Goal: Information Seeking & Learning: Learn about a topic

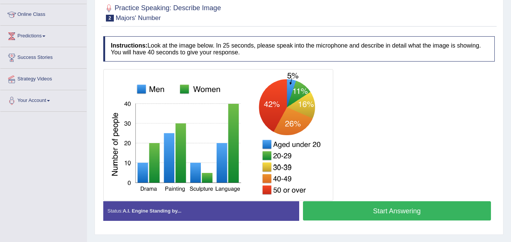
click at [369, 98] on div at bounding box center [298, 135] width 391 height 132
click at [382, 97] on div at bounding box center [298, 135] width 391 height 132
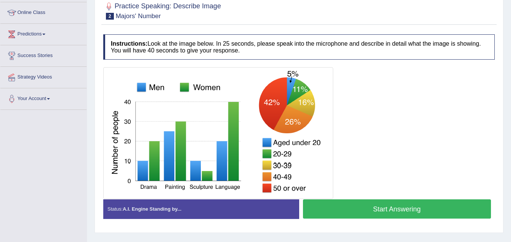
scroll to position [99, 0]
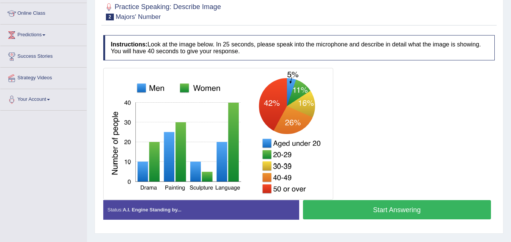
drag, startPoint x: 382, startPoint y: 97, endPoint x: 307, endPoint y: 201, distance: 127.5
click at [307, 201] on div "Instructions: Look at the image below. In 25 seconds, please speak into the mic…" at bounding box center [298, 130] width 395 height 198
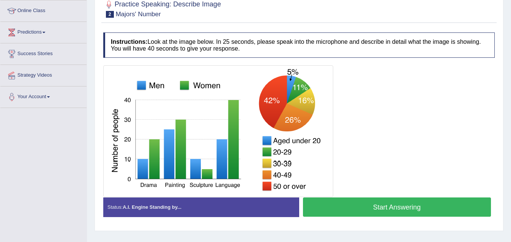
scroll to position [104, 0]
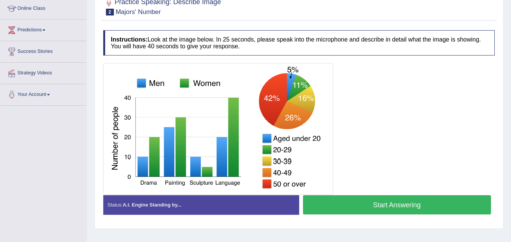
click at [374, 204] on button "Start Answering" at bounding box center [397, 204] width 188 height 19
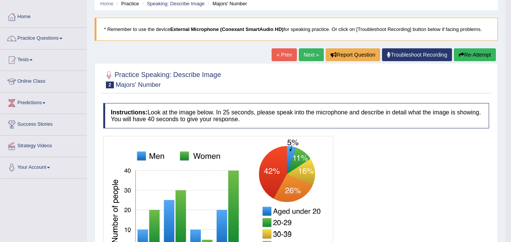
scroll to position [33, 0]
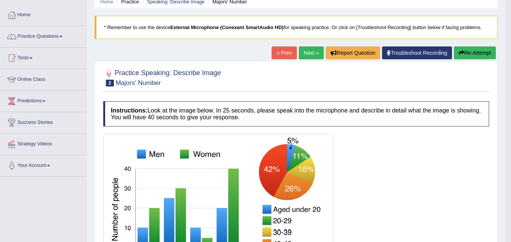
click at [478, 56] on button "Re-Attempt" at bounding box center [474, 52] width 42 height 13
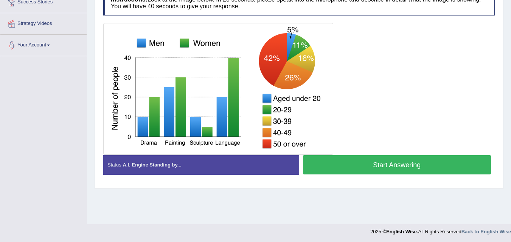
click at [424, 167] on button "Start Answering" at bounding box center [397, 164] width 188 height 19
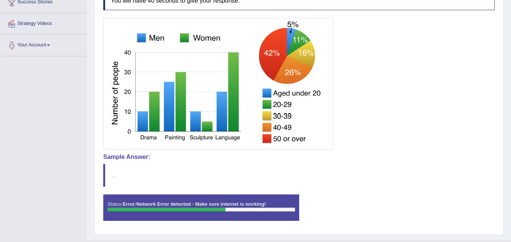
scroll to position [171, 0]
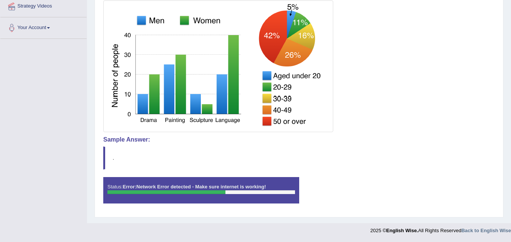
click at [390, 153] on blockquote "." at bounding box center [298, 158] width 391 height 23
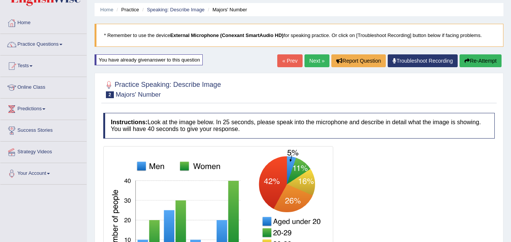
scroll to position [0, 0]
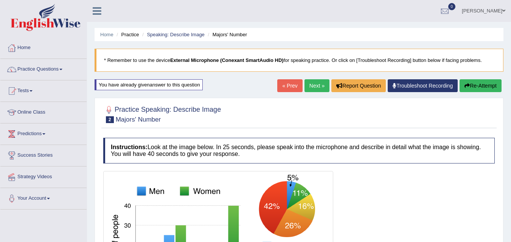
click at [483, 85] on button "Re-Attempt" at bounding box center [480, 85] width 42 height 13
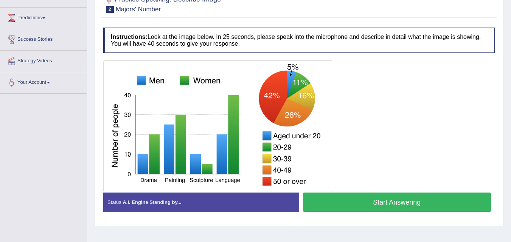
scroll to position [116, 0]
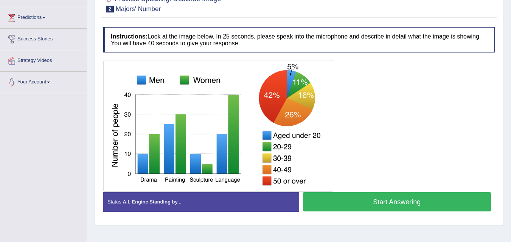
click at [428, 115] on div at bounding box center [298, 126] width 391 height 132
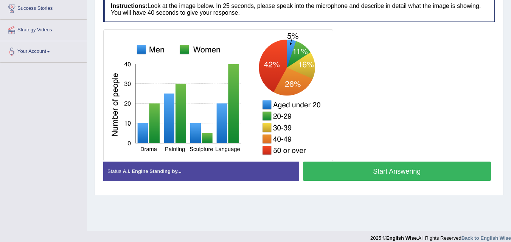
scroll to position [155, 0]
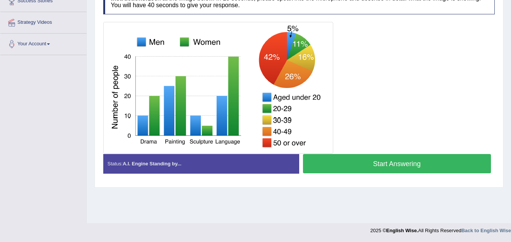
click at [441, 164] on button "Start Answering" at bounding box center [397, 163] width 188 height 19
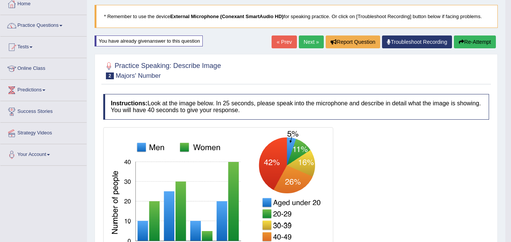
scroll to position [0, 0]
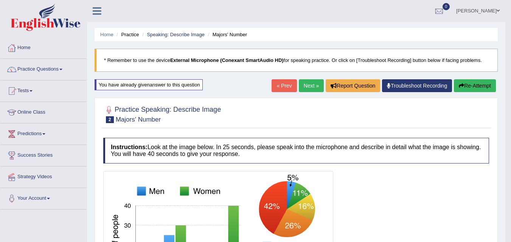
click at [472, 88] on button "Re-Attempt" at bounding box center [474, 85] width 42 height 13
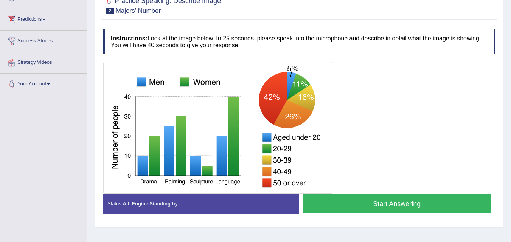
scroll to position [116, 0]
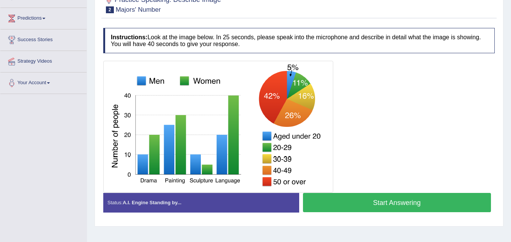
click at [447, 203] on button "Start Answering" at bounding box center [397, 202] width 188 height 19
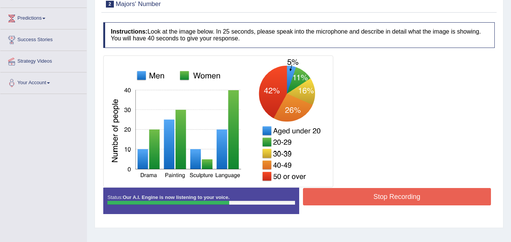
click at [415, 201] on button "Stop Recording" at bounding box center [397, 196] width 188 height 17
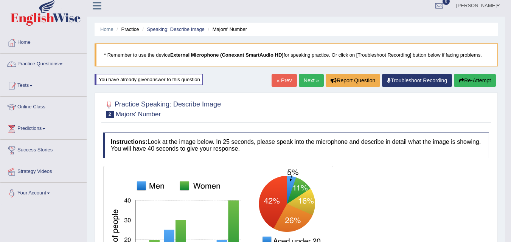
scroll to position [5, 0]
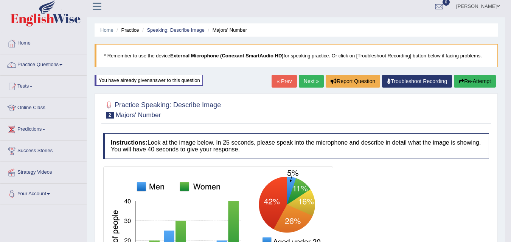
click at [476, 82] on button "Re-Attempt" at bounding box center [474, 81] width 42 height 13
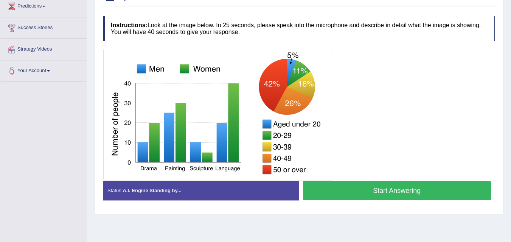
scroll to position [126, 0]
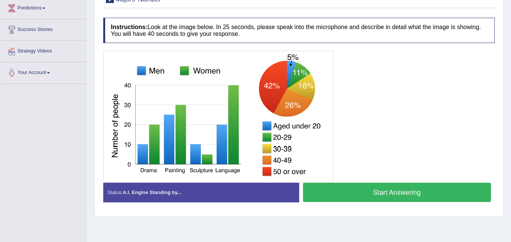
click at [441, 194] on button "Start Answering" at bounding box center [397, 192] width 188 height 19
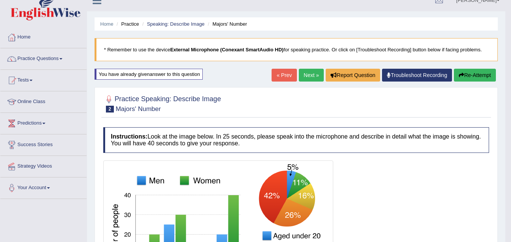
scroll to position [0, 0]
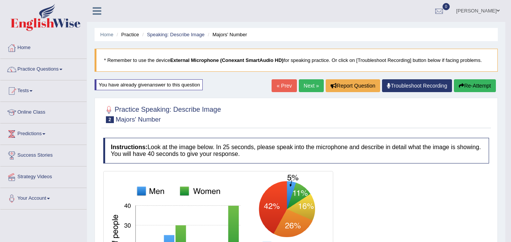
click at [477, 88] on button "Re-Attempt" at bounding box center [474, 85] width 42 height 13
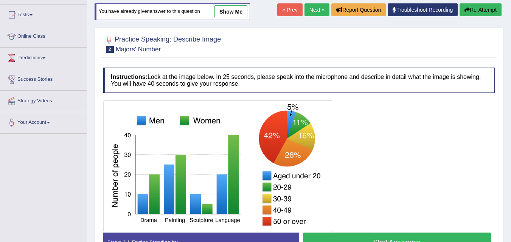
scroll to position [155, 0]
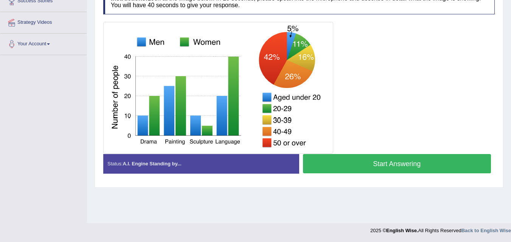
click at [422, 166] on button "Start Answering" at bounding box center [397, 163] width 188 height 19
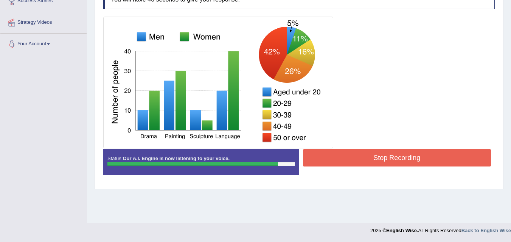
click at [379, 156] on button "Stop Recording" at bounding box center [397, 157] width 188 height 17
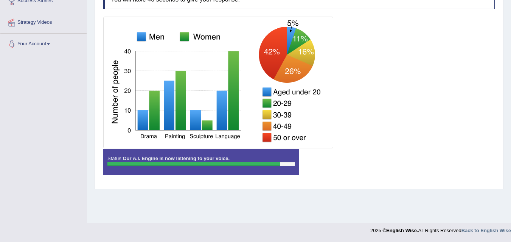
click at [379, 156] on div "Instructions: Look at the image below. In 25 seconds, please speak into the mic…" at bounding box center [298, 82] width 395 height 205
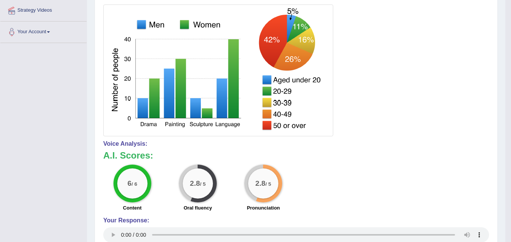
scroll to position [0, 0]
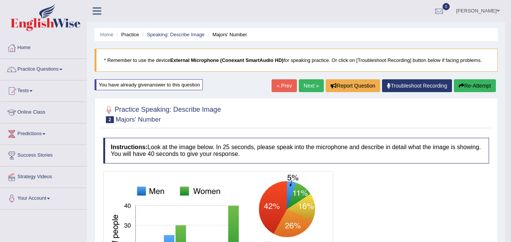
click at [473, 85] on button "Re-Attempt" at bounding box center [474, 85] width 42 height 13
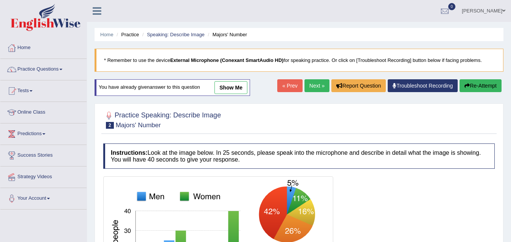
scroll to position [155, 0]
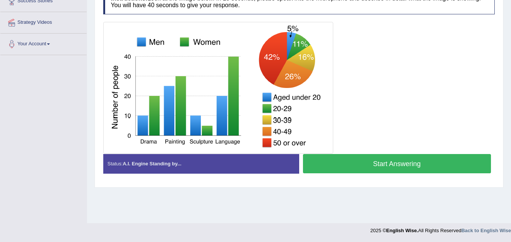
click at [437, 167] on button "Start Answering" at bounding box center [397, 163] width 188 height 19
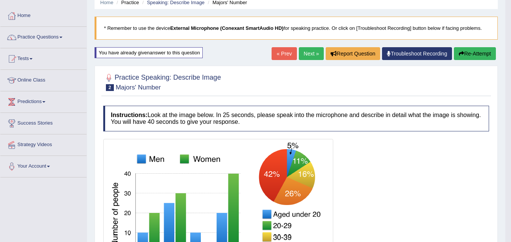
scroll to position [30, 0]
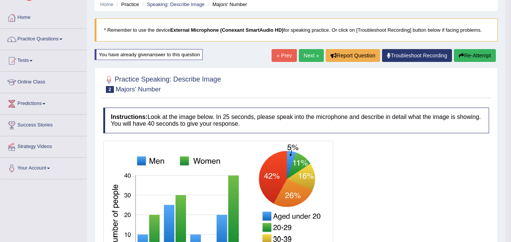
click at [469, 51] on button "Re-Attempt" at bounding box center [474, 55] width 42 height 13
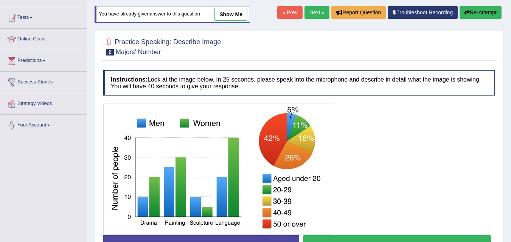
scroll to position [130, 0]
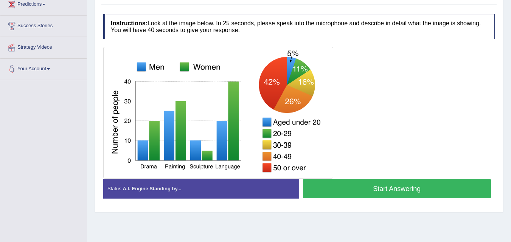
click at [405, 189] on button "Start Answering" at bounding box center [397, 188] width 188 height 19
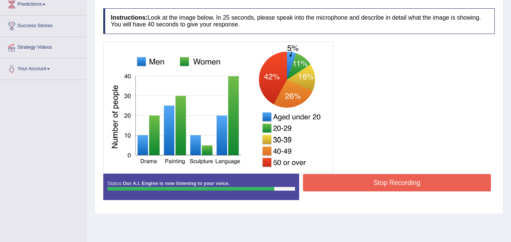
click at [407, 184] on button "Stop Recording" at bounding box center [397, 182] width 188 height 17
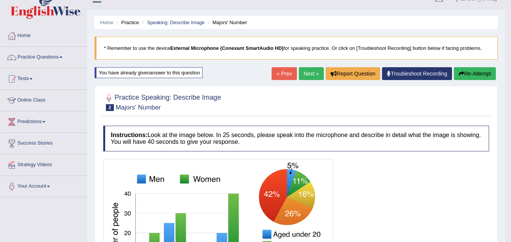
scroll to position [0, 0]
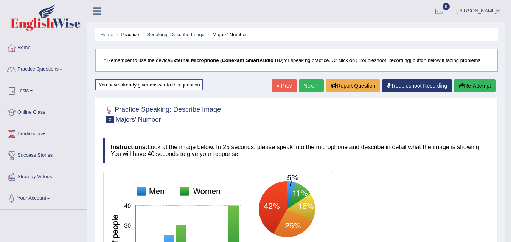
click at [478, 86] on button "Re-Attempt" at bounding box center [474, 85] width 42 height 13
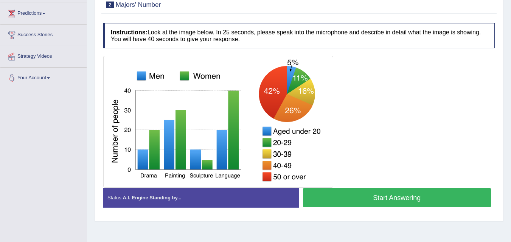
scroll to position [155, 0]
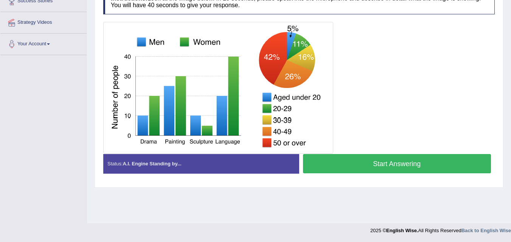
click at [420, 164] on button "Start Answering" at bounding box center [397, 163] width 188 height 19
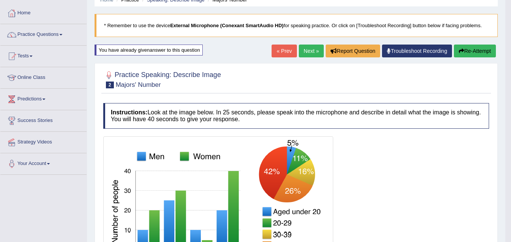
scroll to position [30, 0]
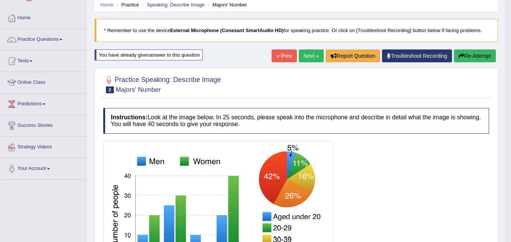
click at [477, 62] on button "Re-Attempt" at bounding box center [474, 56] width 42 height 13
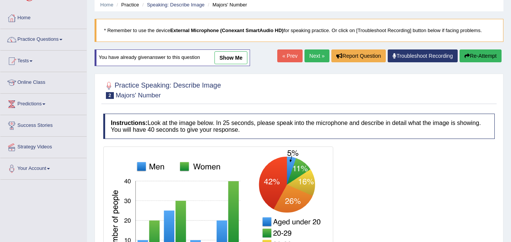
scroll to position [155, 0]
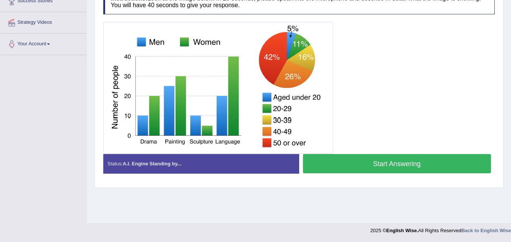
click at [442, 161] on button "Start Answering" at bounding box center [397, 163] width 188 height 19
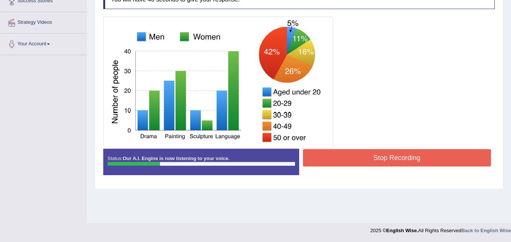
click at [424, 160] on button "Stop Recording" at bounding box center [397, 157] width 188 height 17
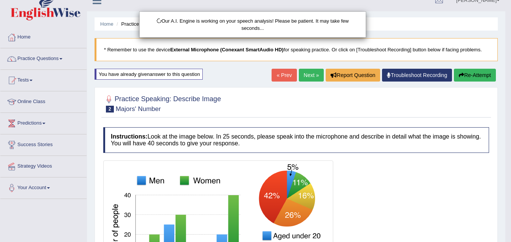
scroll to position [0, 0]
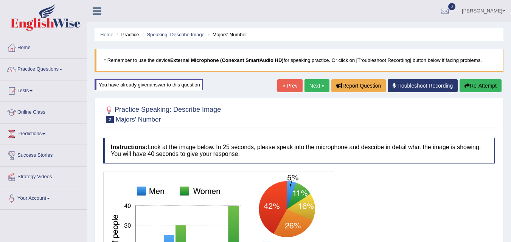
click at [477, 84] on button "Re-Attempt" at bounding box center [480, 85] width 42 height 13
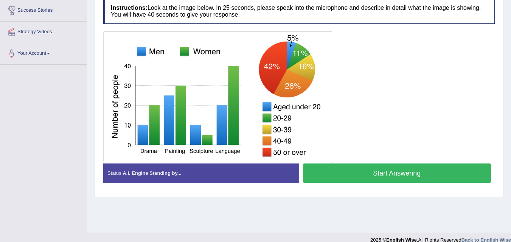
scroll to position [155, 0]
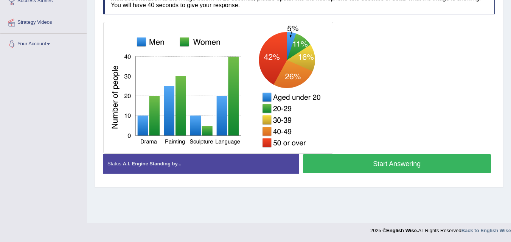
click at [456, 164] on button "Start Answering" at bounding box center [397, 163] width 188 height 19
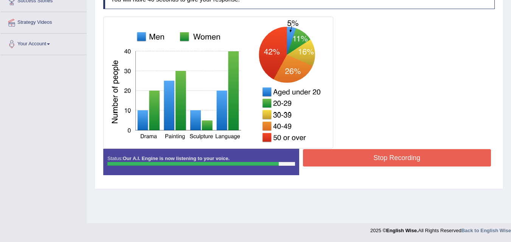
click at [417, 152] on button "Stop Recording" at bounding box center [397, 157] width 188 height 17
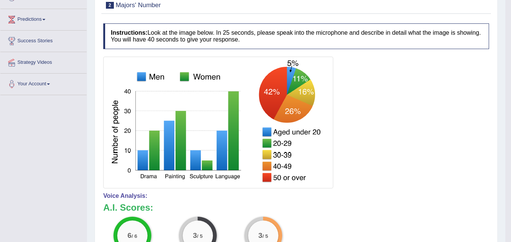
scroll to position [20, 0]
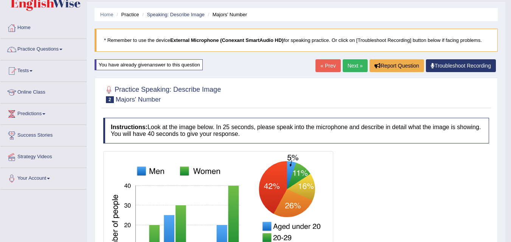
click at [351, 69] on link "Next »" at bounding box center [354, 65] width 25 height 13
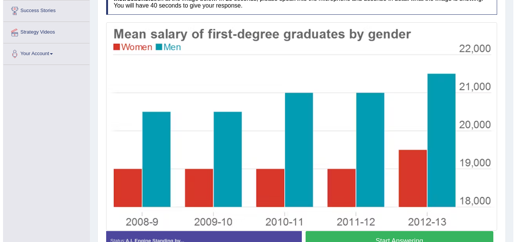
scroll to position [147, 0]
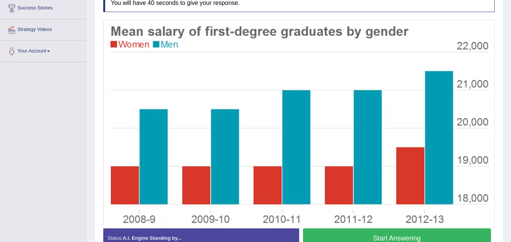
click at [455, 198] on img at bounding box center [298, 124] width 387 height 205
click at [455, 237] on button "Start Answering" at bounding box center [397, 238] width 188 height 19
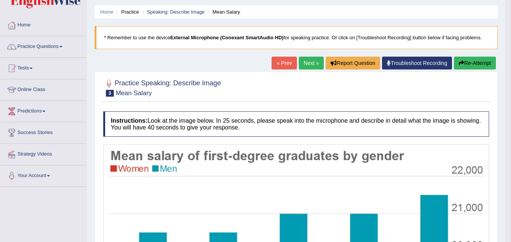
scroll to position [22, 0]
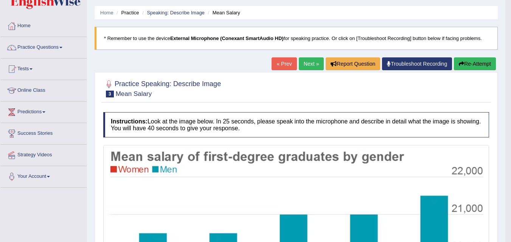
click at [481, 60] on button "Re-Attempt" at bounding box center [474, 63] width 42 height 13
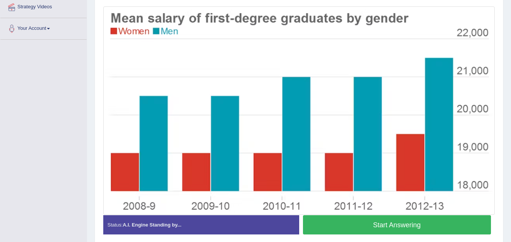
scroll to position [170, 0]
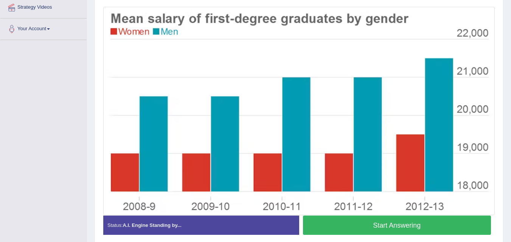
click at [445, 226] on button "Start Answering" at bounding box center [397, 225] width 188 height 19
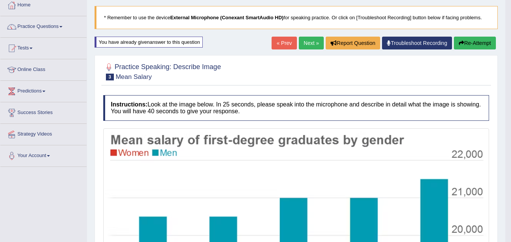
scroll to position [0, 0]
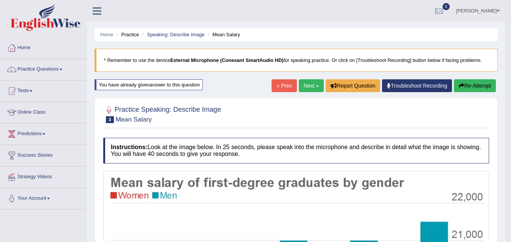
click at [472, 85] on button "Re-Attempt" at bounding box center [474, 85] width 42 height 13
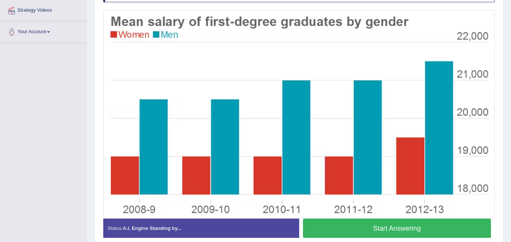
scroll to position [169, 0]
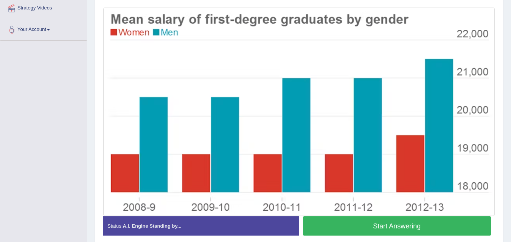
click at [453, 226] on button "Start Answering" at bounding box center [397, 226] width 188 height 19
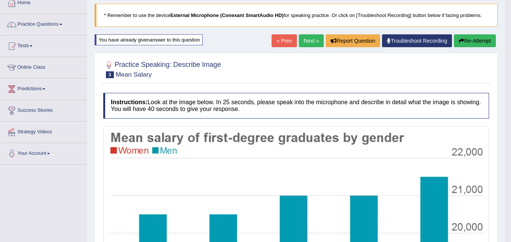
scroll to position [0, 0]
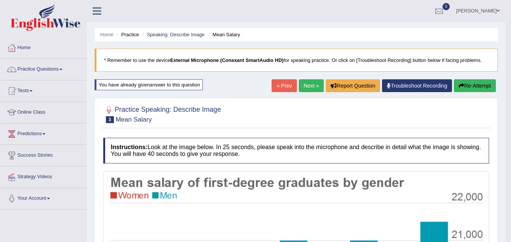
click at [472, 148] on h4 "Instructions: Look at the image below. In 25 seconds, please speak into the mic…" at bounding box center [295, 150] width 385 height 25
click at [475, 89] on button "Re-Attempt" at bounding box center [474, 85] width 42 height 13
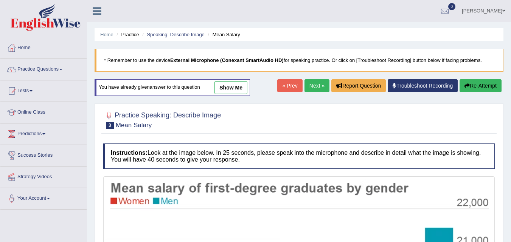
scroll to position [201, 0]
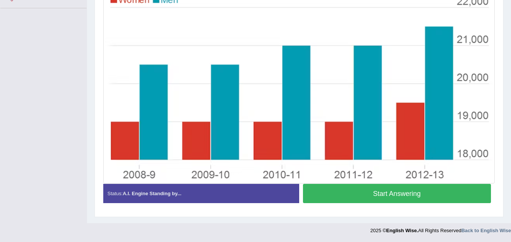
click at [463, 193] on button "Start Answering" at bounding box center [397, 193] width 188 height 19
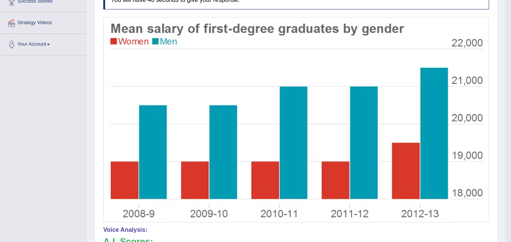
scroll to position [158, 0]
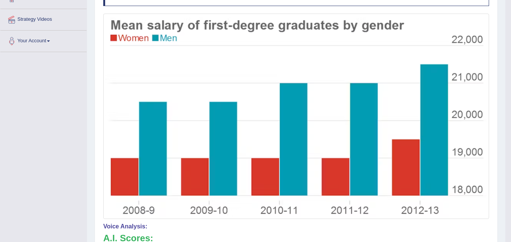
click at [359, 224] on h4 "Voice Analysis:" at bounding box center [295, 226] width 385 height 7
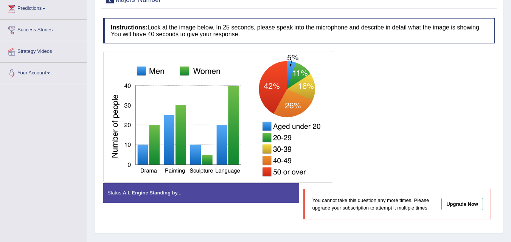
scroll to position [63, 0]
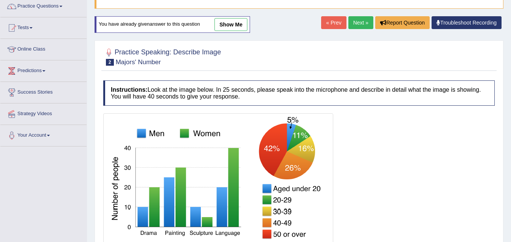
click at [357, 22] on link "Next »" at bounding box center [360, 22] width 25 height 13
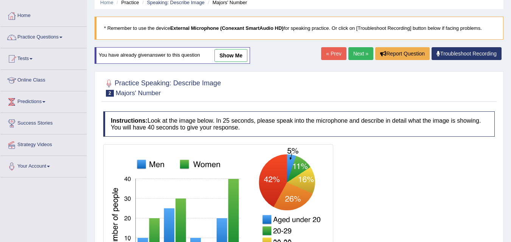
scroll to position [31, 0]
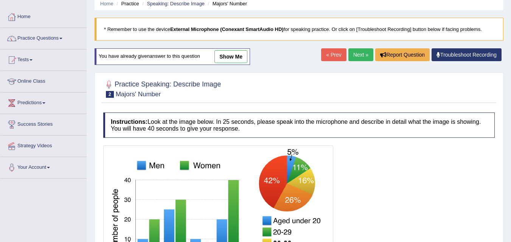
click at [356, 56] on link "Next »" at bounding box center [360, 54] width 25 height 13
click at [356, 57] on link "Next »" at bounding box center [360, 54] width 25 height 13
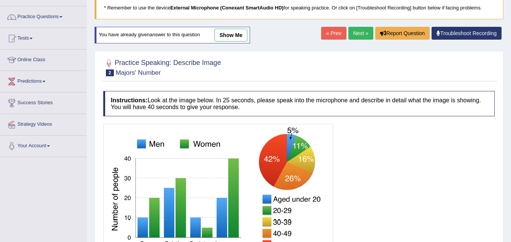
scroll to position [56, 0]
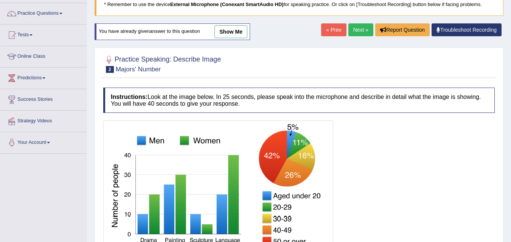
click at [409, 158] on div at bounding box center [298, 187] width 391 height 132
click at [403, 161] on div at bounding box center [298, 187] width 391 height 132
click at [399, 150] on div at bounding box center [298, 187] width 391 height 132
click at [356, 26] on link "Next »" at bounding box center [360, 29] width 25 height 13
click at [357, 29] on link "Next »" at bounding box center [360, 29] width 25 height 13
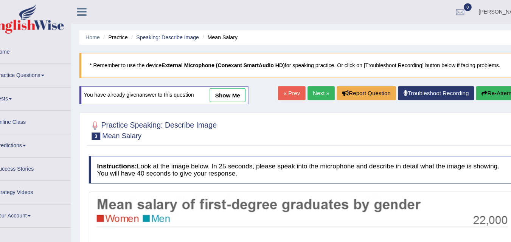
click at [316, 123] on div at bounding box center [298, 119] width 391 height 23
click at [320, 119] on div at bounding box center [298, 119] width 391 height 23
click at [327, 130] on div at bounding box center [298, 119] width 391 height 23
click at [326, 29] on ul "Home Practice Speaking: Describe Image Mean Salary" at bounding box center [298, 34] width 408 height 13
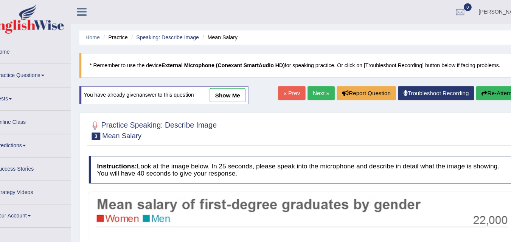
click at [318, 28] on ul "Home Practice Speaking: Describe Image Mean Salary" at bounding box center [298, 34] width 408 height 13
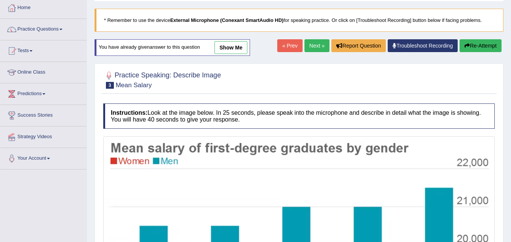
scroll to position [47, 0]
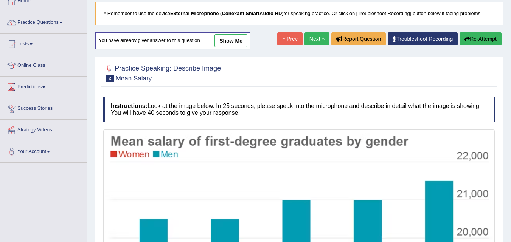
click at [52, 193] on div "Toggle navigation Home Practice Questions Speaking Practice Read Aloud Repeat S…" at bounding box center [255, 173] width 511 height 440
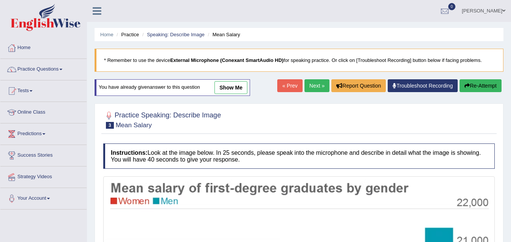
click at [382, 12] on ul "[PERSON_NAME] Toggle navigation Username: Fely_1975 Access Type: Online Subscri…" at bounding box center [362, 11] width 297 height 22
click at [55, 73] on link "Practice Questions" at bounding box center [43, 68] width 86 height 19
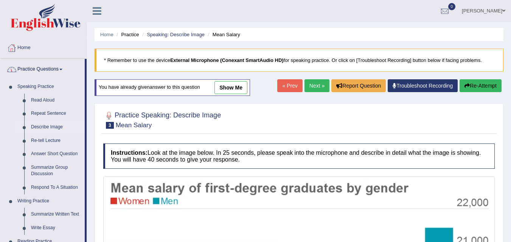
click at [58, 125] on link "Describe Image" at bounding box center [56, 128] width 57 height 14
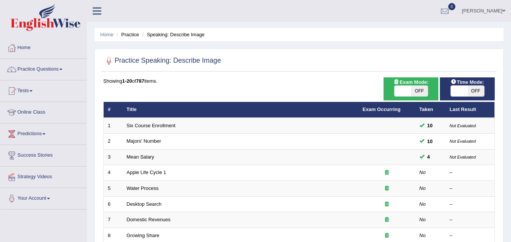
click at [69, 71] on link "Practice Questions" at bounding box center [43, 68] width 86 height 19
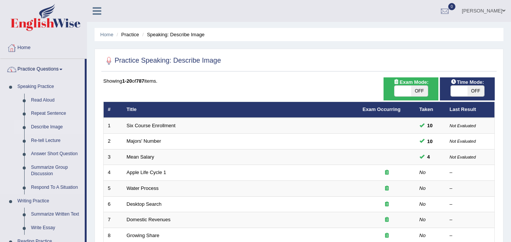
click at [61, 130] on link "Describe Image" at bounding box center [56, 128] width 57 height 14
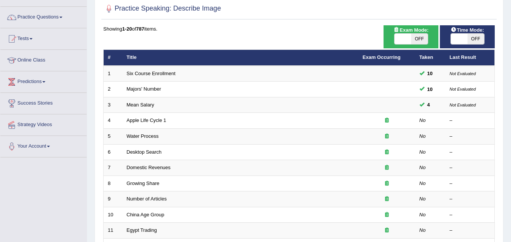
scroll to position [53, 0]
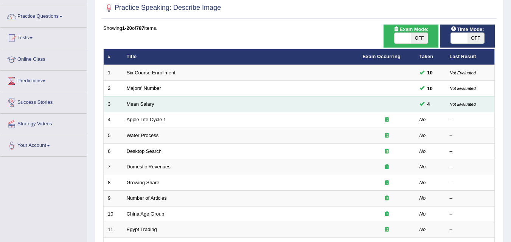
click at [257, 107] on td "Mean Salary" at bounding box center [240, 104] width 236 height 16
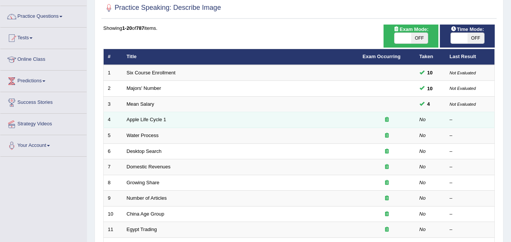
click at [196, 122] on td "Apple Life Cycle 1" at bounding box center [240, 120] width 236 height 16
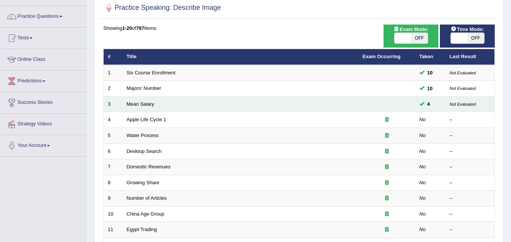
click at [212, 105] on td "Mean Salary" at bounding box center [240, 104] width 236 height 16
click at [225, 105] on td "Mean Salary" at bounding box center [240, 104] width 236 height 16
click at [237, 106] on td "Mean Salary" at bounding box center [240, 104] width 236 height 16
click at [139, 104] on link "Mean Salary" at bounding box center [141, 104] width 28 height 6
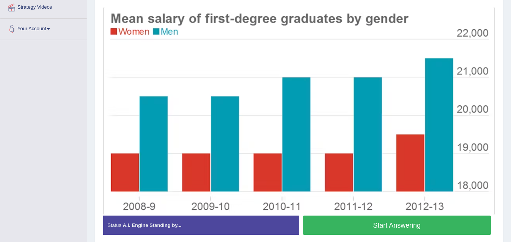
scroll to position [201, 0]
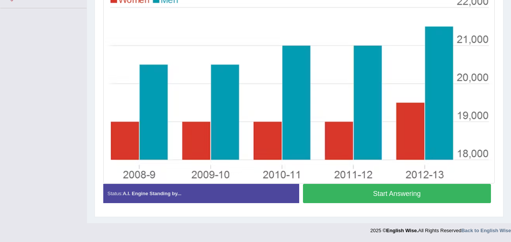
click at [388, 191] on button "Start Answering" at bounding box center [397, 193] width 188 height 19
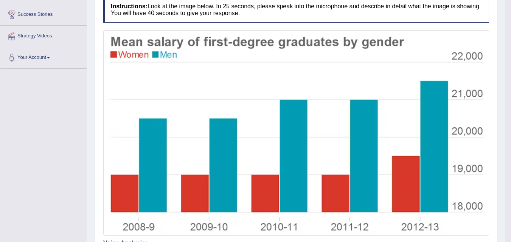
scroll to position [0, 0]
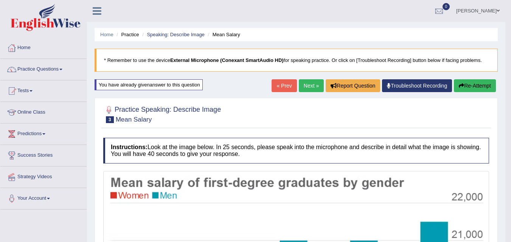
click at [477, 86] on button "Re-Attempt" at bounding box center [474, 85] width 42 height 13
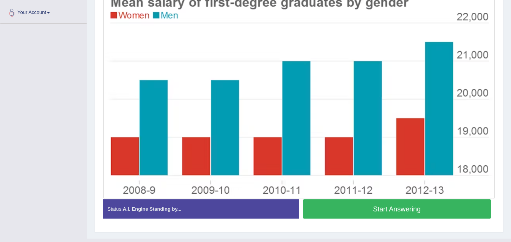
scroll to position [201, 0]
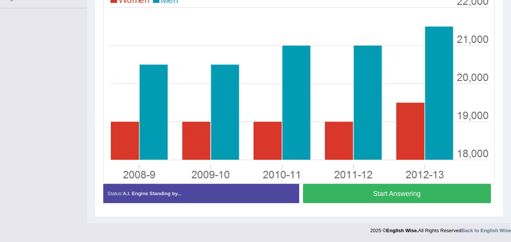
click at [460, 197] on button "Start Answering" at bounding box center [397, 193] width 188 height 19
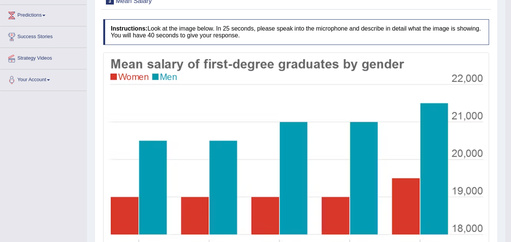
scroll to position [0, 0]
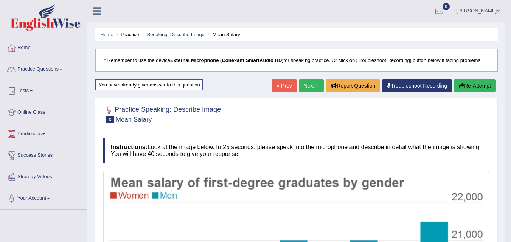
click at [473, 87] on button "Re-Attempt" at bounding box center [474, 85] width 42 height 13
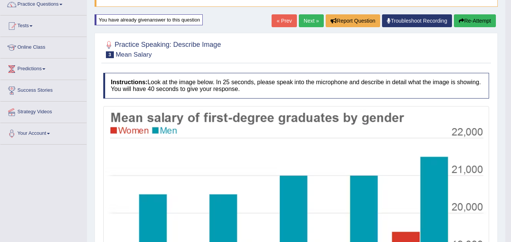
scroll to position [140, 0]
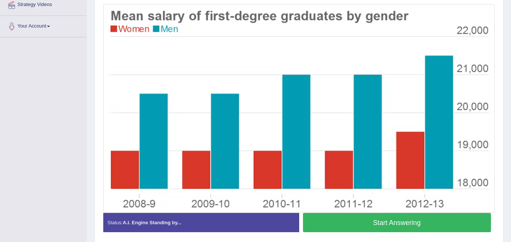
scroll to position [173, 0]
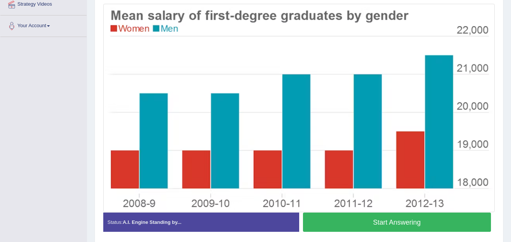
click at [446, 224] on button "Start Answering" at bounding box center [397, 222] width 188 height 19
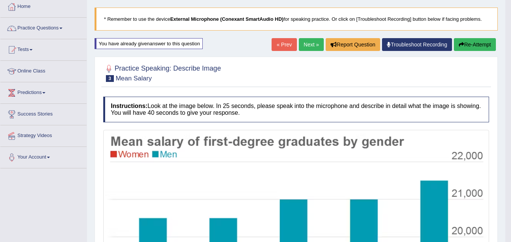
scroll to position [42, 0]
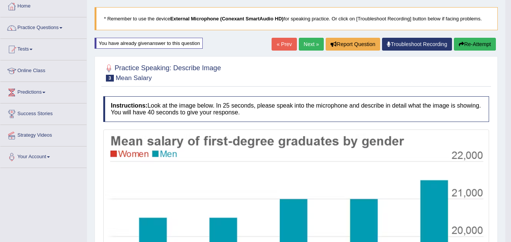
click at [469, 43] on button "Re-Attempt" at bounding box center [474, 44] width 42 height 13
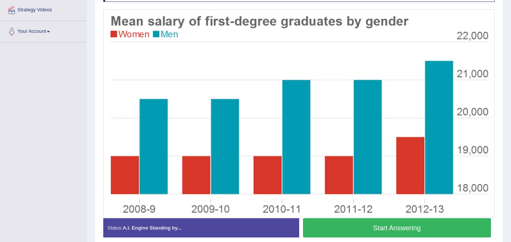
scroll to position [167, 0]
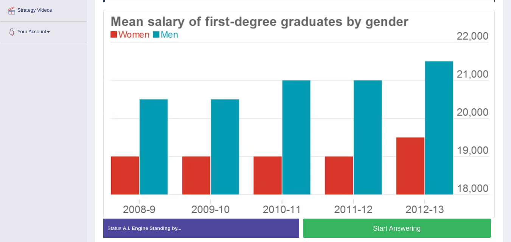
click at [421, 229] on button "Start Answering" at bounding box center [397, 228] width 188 height 19
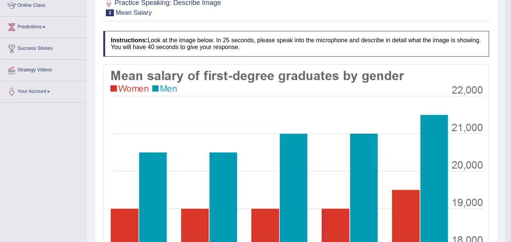
scroll to position [0, 0]
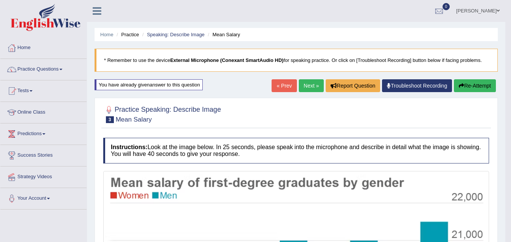
click at [471, 85] on button "Re-Attempt" at bounding box center [474, 85] width 42 height 13
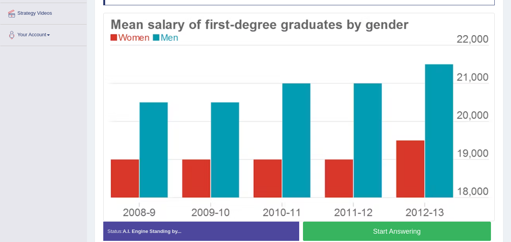
scroll to position [164, 0]
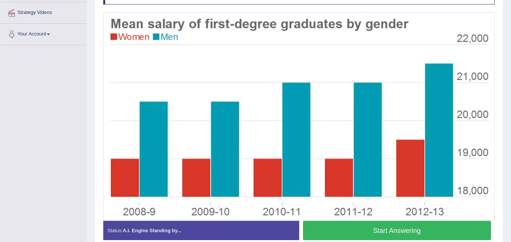
click at [451, 230] on button "Start Answering" at bounding box center [397, 230] width 188 height 19
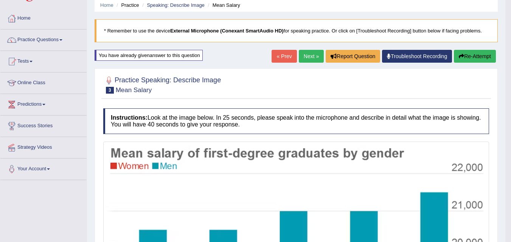
scroll to position [0, 0]
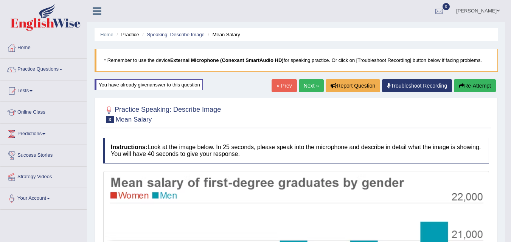
click at [467, 87] on button "Re-Attempt" at bounding box center [474, 85] width 42 height 13
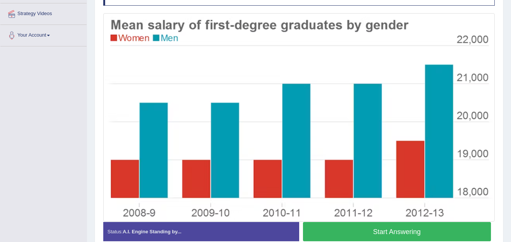
scroll to position [163, 0]
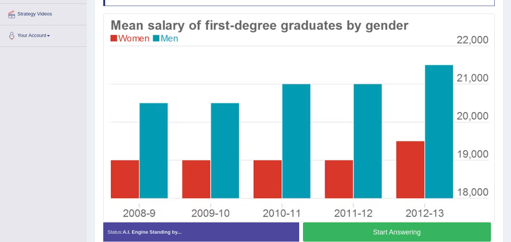
click at [455, 235] on button "Start Answering" at bounding box center [397, 232] width 188 height 19
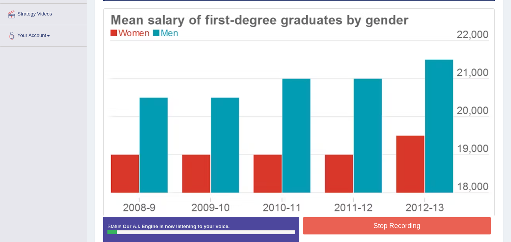
click at [460, 228] on button "Stop Recording" at bounding box center [397, 225] width 188 height 17
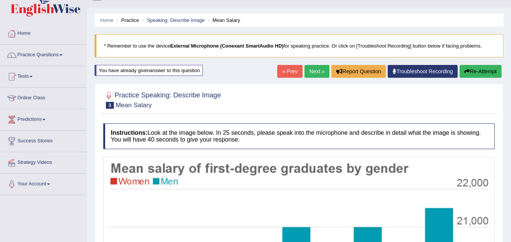
scroll to position [5, 0]
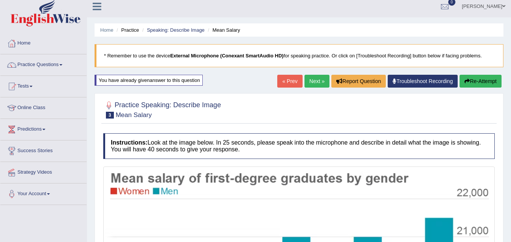
click at [486, 81] on button "Re-Attempt" at bounding box center [480, 81] width 42 height 13
click at [478, 79] on button "Re-Attempt" at bounding box center [480, 81] width 42 height 13
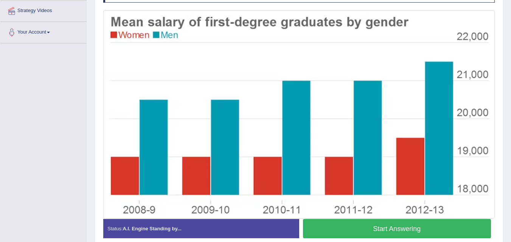
scroll to position [164, 0]
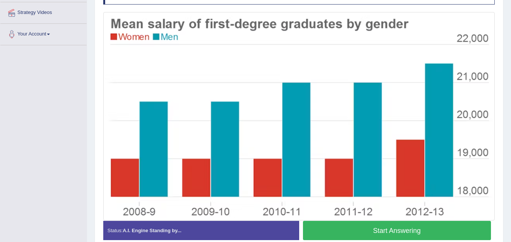
click at [465, 233] on button "Start Answering" at bounding box center [397, 230] width 188 height 19
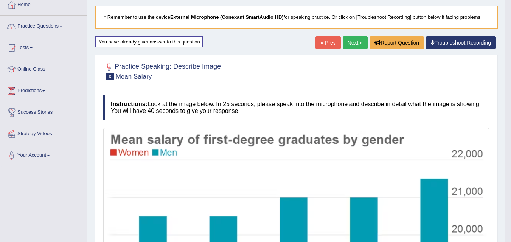
scroll to position [0, 0]
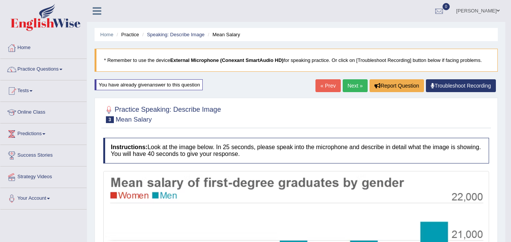
click at [353, 86] on link "Next »" at bounding box center [354, 85] width 25 height 13
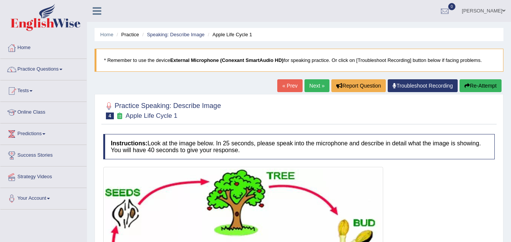
click at [315, 90] on link "Next »" at bounding box center [316, 85] width 25 height 13
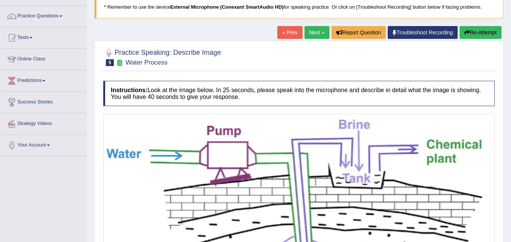
scroll to position [52, 0]
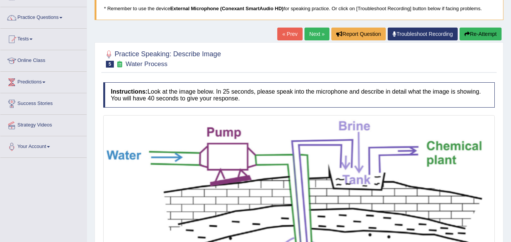
click at [314, 35] on link "Next »" at bounding box center [316, 34] width 25 height 13
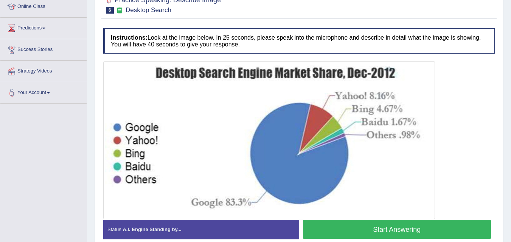
scroll to position [110, 0]
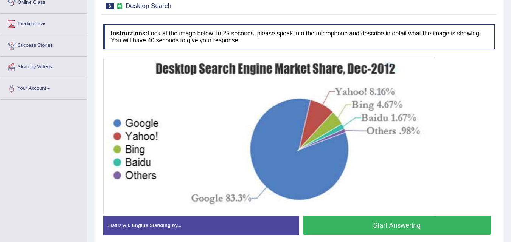
click at [494, 179] on div at bounding box center [298, 136] width 391 height 158
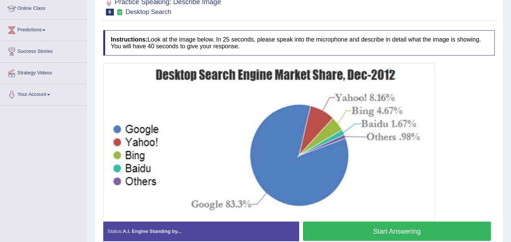
scroll to position [103, 0]
